Goal: Participate in discussion: Engage in conversation with other users on a specific topic

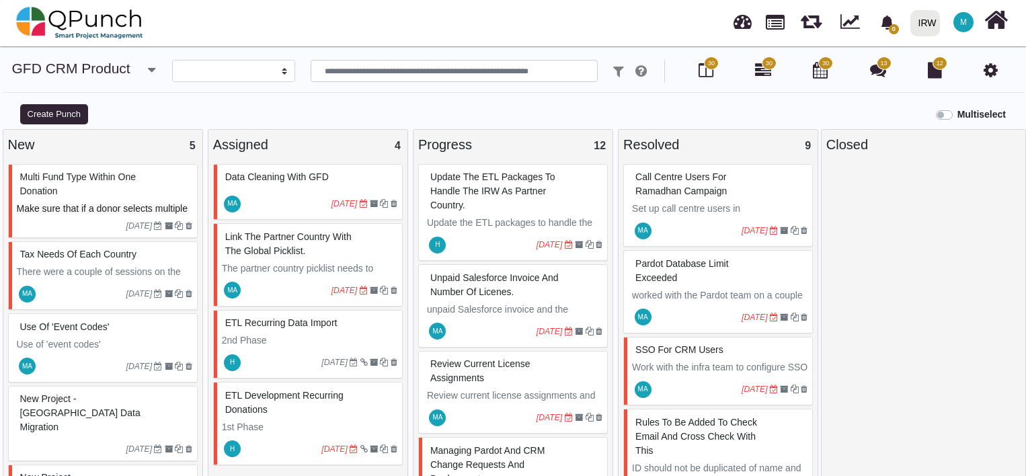
select select
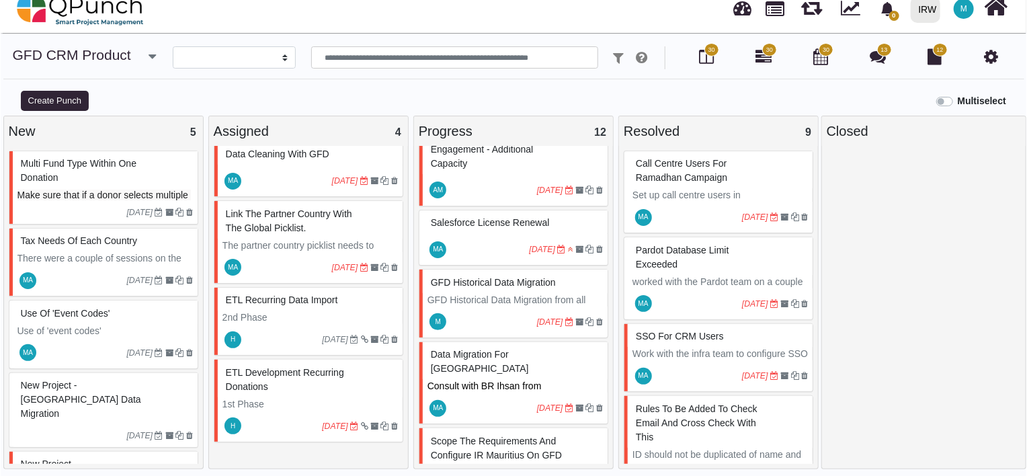
scroll to position [699, 0]
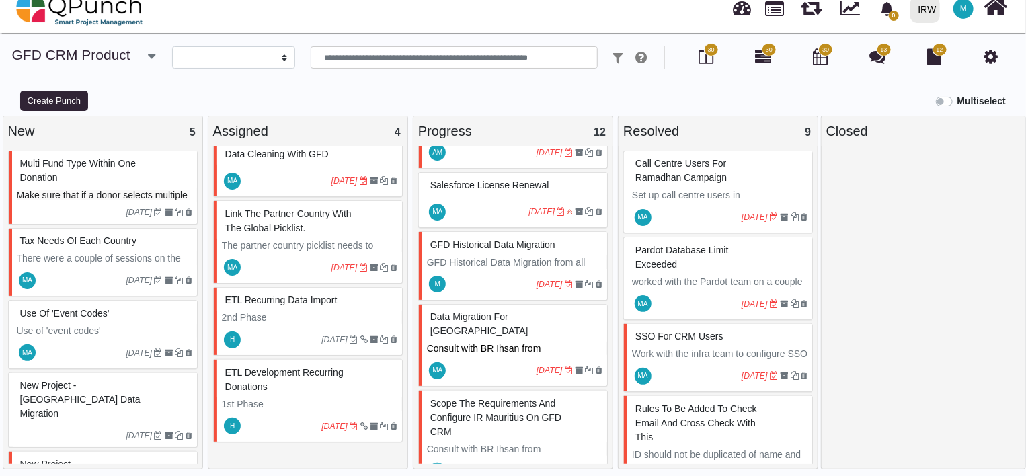
click at [487, 239] on span "GFD Historical Data Migration" at bounding box center [492, 244] width 125 height 11
click at [470, 243] on div "GFD Historical Data Migration GFD Historical Data Migration from all GFD websit…" at bounding box center [513, 265] width 190 height 69
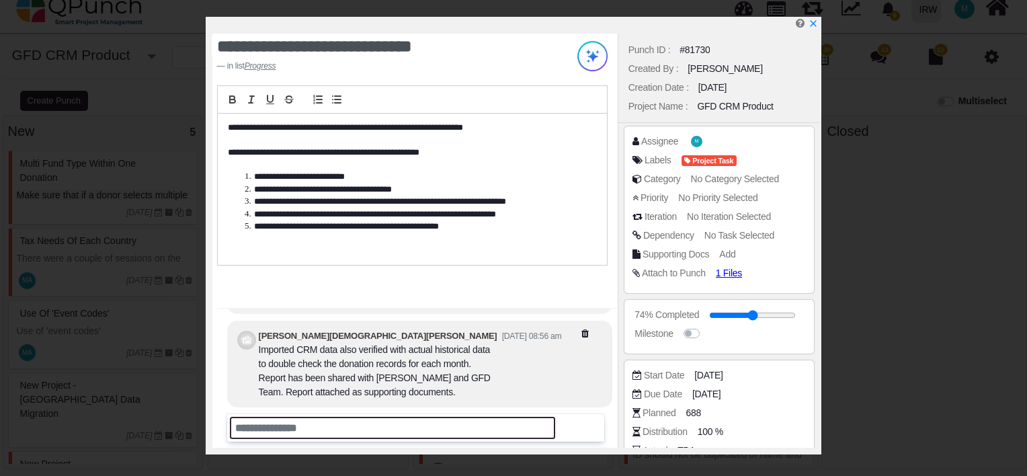
click at [337, 429] on input "text" at bounding box center [392, 428] width 325 height 22
drag, startPoint x: 337, startPoint y: 429, endPoint x: 319, endPoint y: 427, distance: 18.2
click at [319, 427] on input "text" at bounding box center [392, 428] width 325 height 22
type input "*"
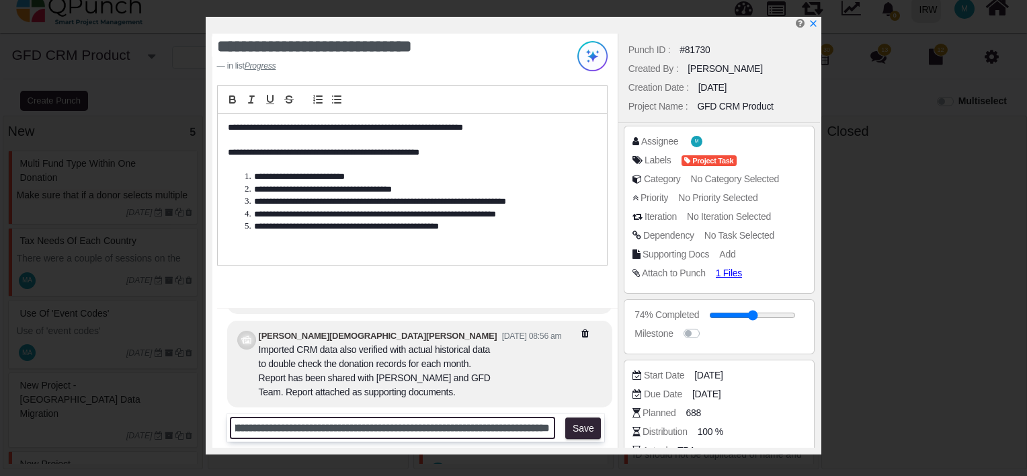
scroll to position [0, 156]
paste input "**********"
type input "**********"
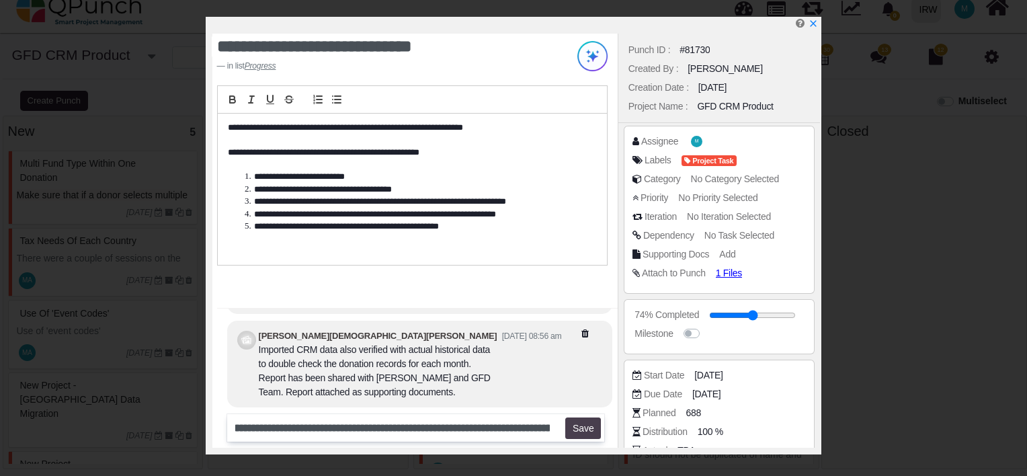
scroll to position [0, 0]
click at [579, 427] on button "Save" at bounding box center [583, 428] width 36 height 22
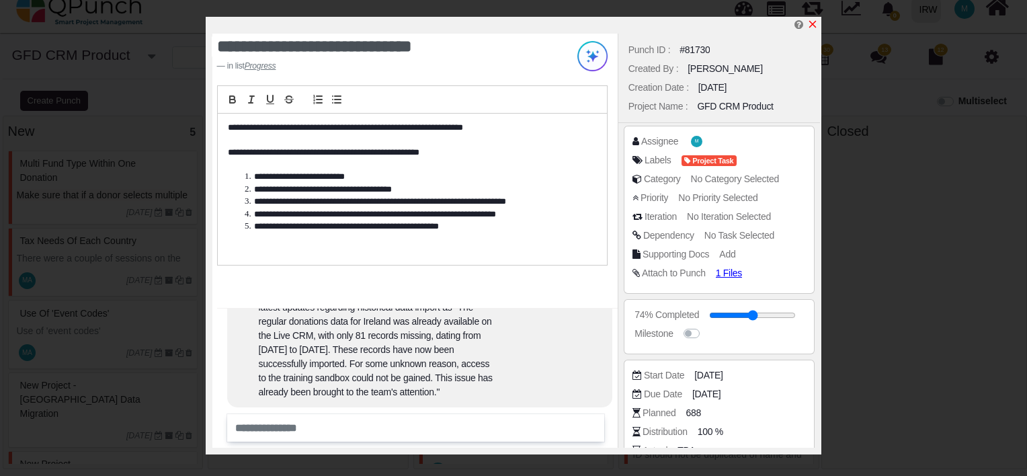
click at [816, 25] on icon "x" at bounding box center [812, 24] width 11 height 11
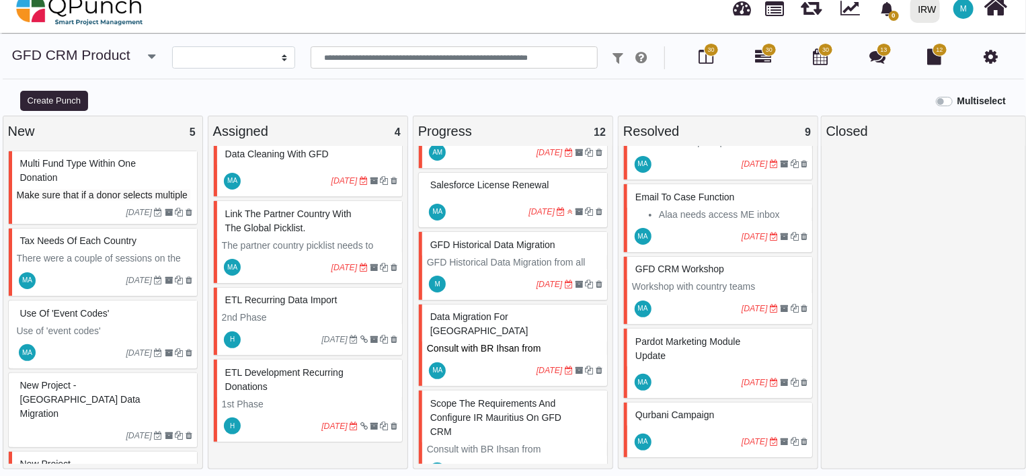
scroll to position [9, 0]
